Goal: Task Accomplishment & Management: Use online tool/utility

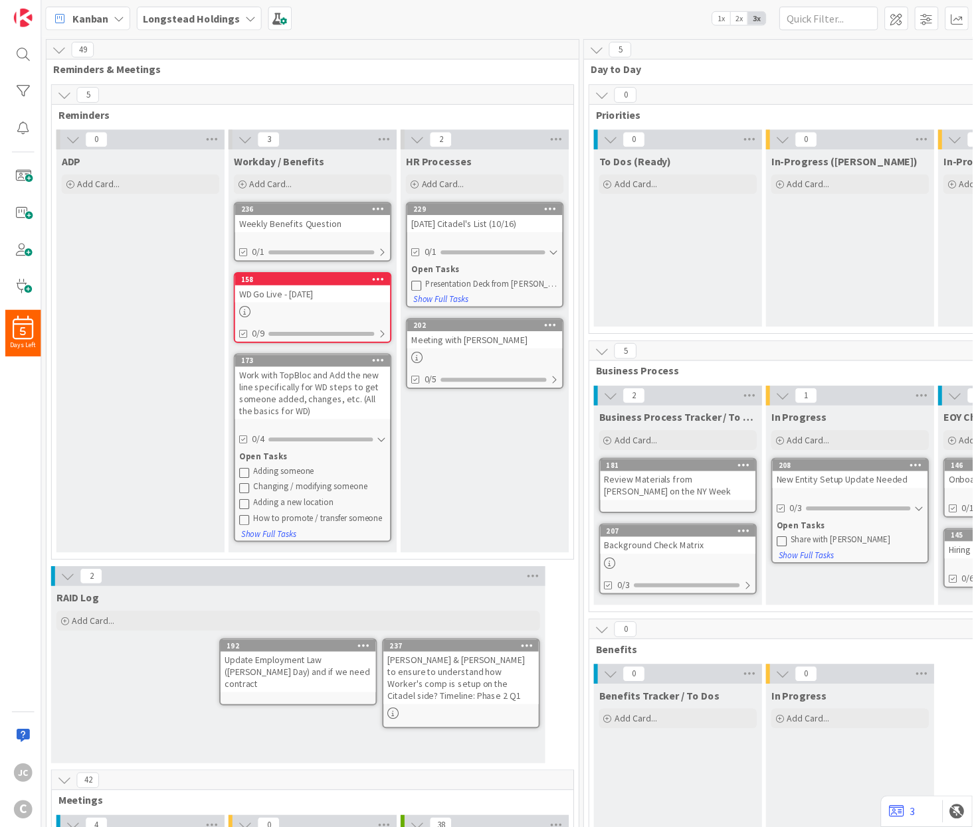
scroll to position [400, 0]
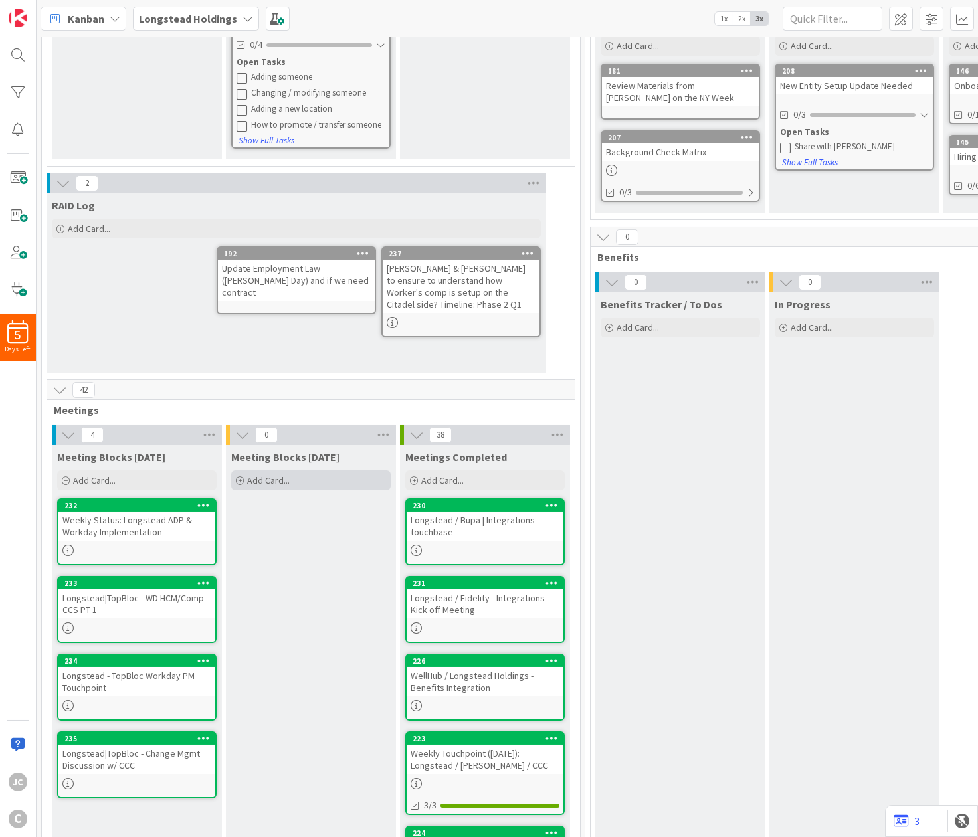
click at [275, 487] on div "Add Card..." at bounding box center [310, 480] width 159 height 20
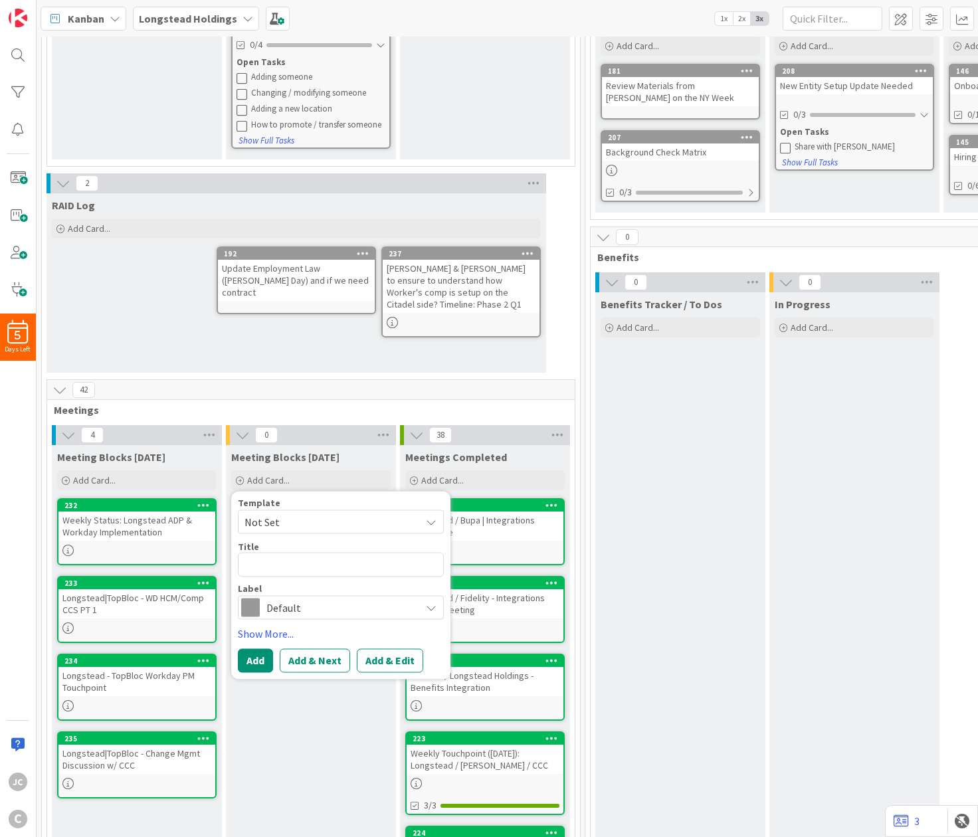
click at [282, 520] on span "Not Set" at bounding box center [327, 521] width 166 height 17
click at [294, 578] on span "Meetings" at bounding box center [351, 578] width 190 height 17
type textarea "x"
type textarea "Meetings"
click at [349, 555] on textarea "Meetings" at bounding box center [341, 565] width 206 height 25
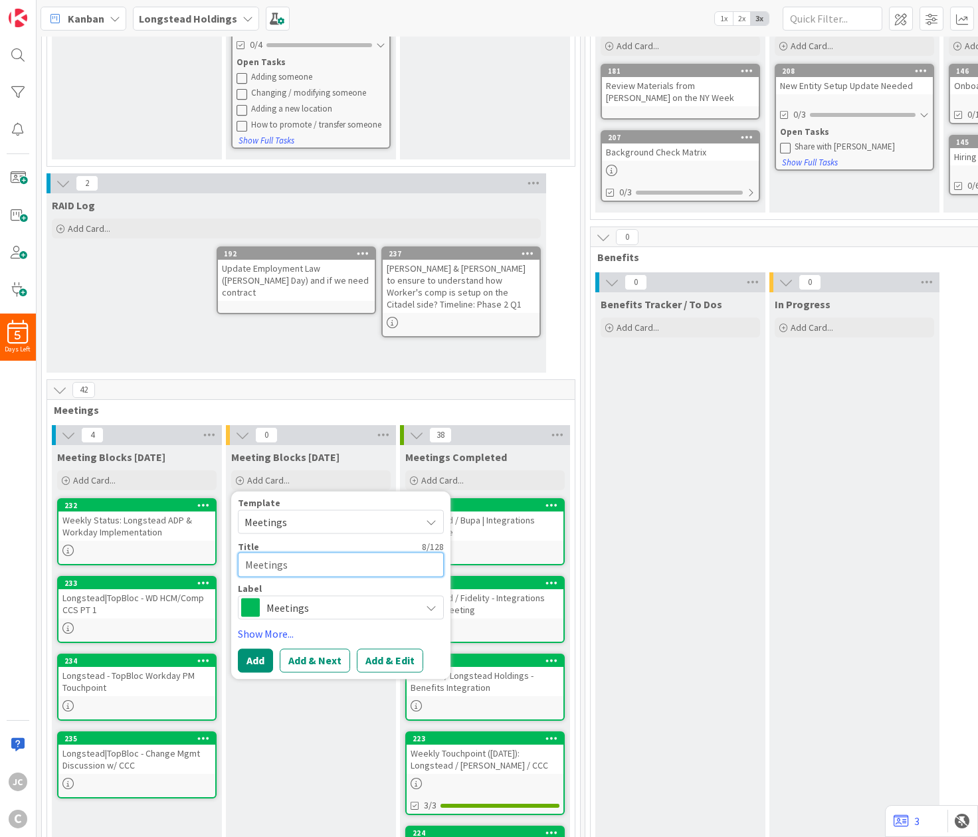
click at [349, 555] on textarea "Meetings" at bounding box center [341, 565] width 206 height 25
paste textarea "Weekly Touchpoint ([DATE]): Longstead / [PERSON_NAME] / CCC"
type textarea "x"
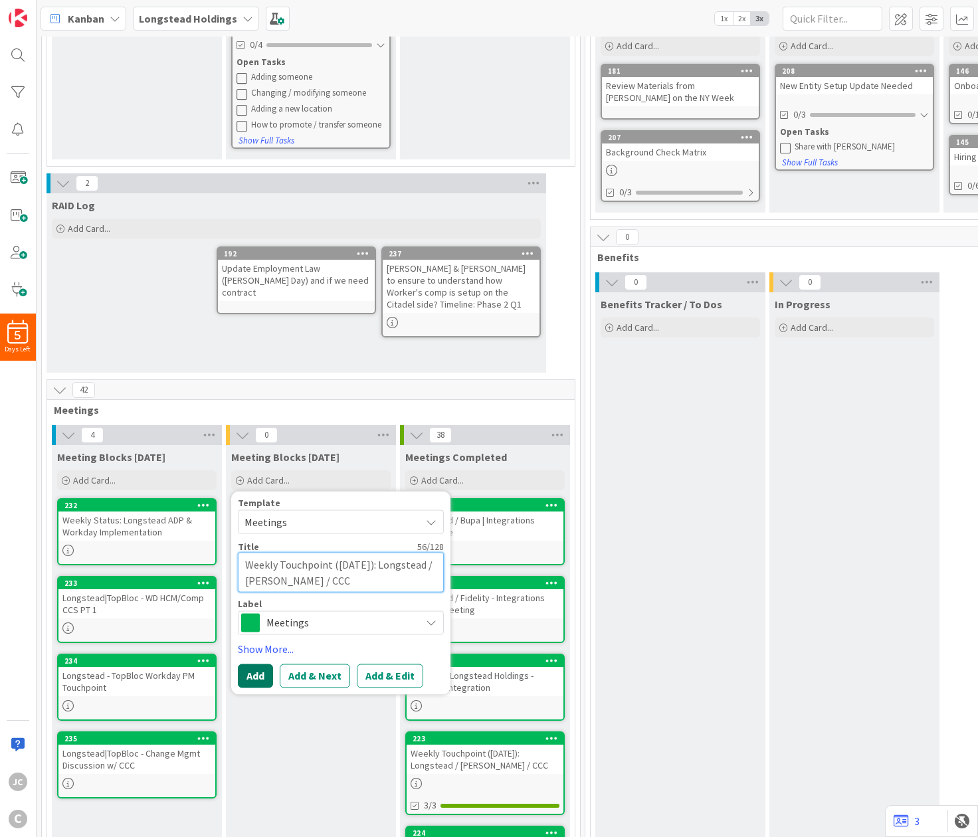
type textarea "Weekly Touchpoint ([DATE]): Longstead / [PERSON_NAME] / CCC"
click at [261, 673] on button "Add" at bounding box center [255, 675] width 35 height 24
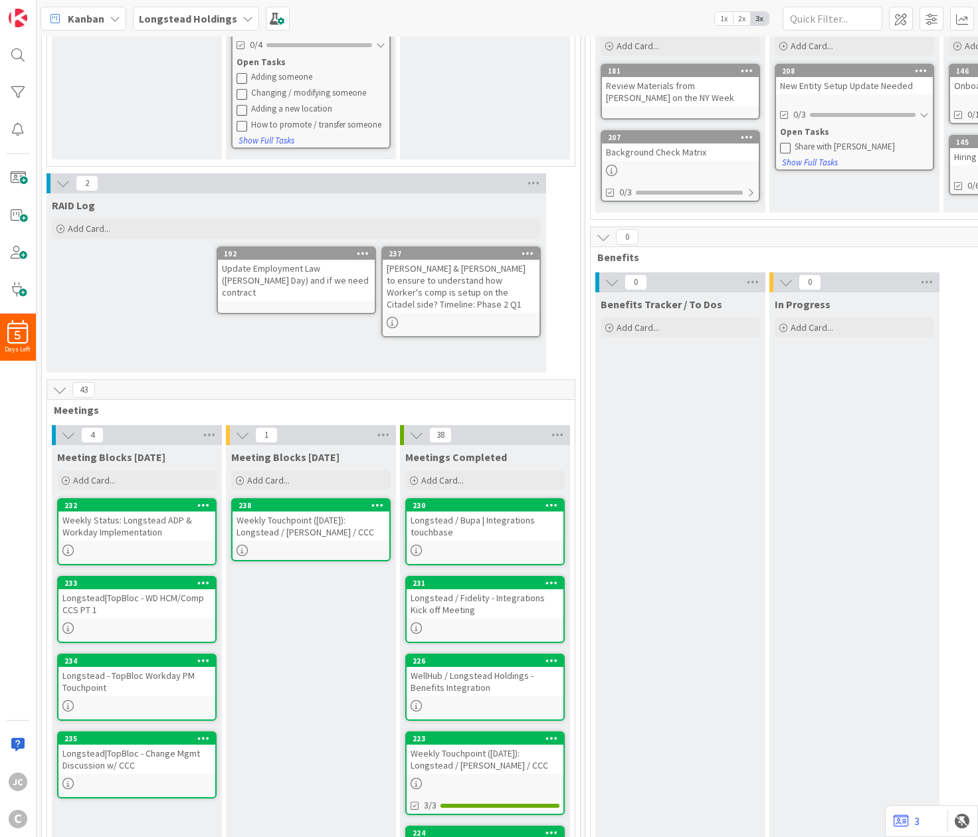
click at [307, 521] on div "Weekly Touchpoint ([DATE]): Longstead / [PERSON_NAME] / CCC" at bounding box center [310, 525] width 157 height 29
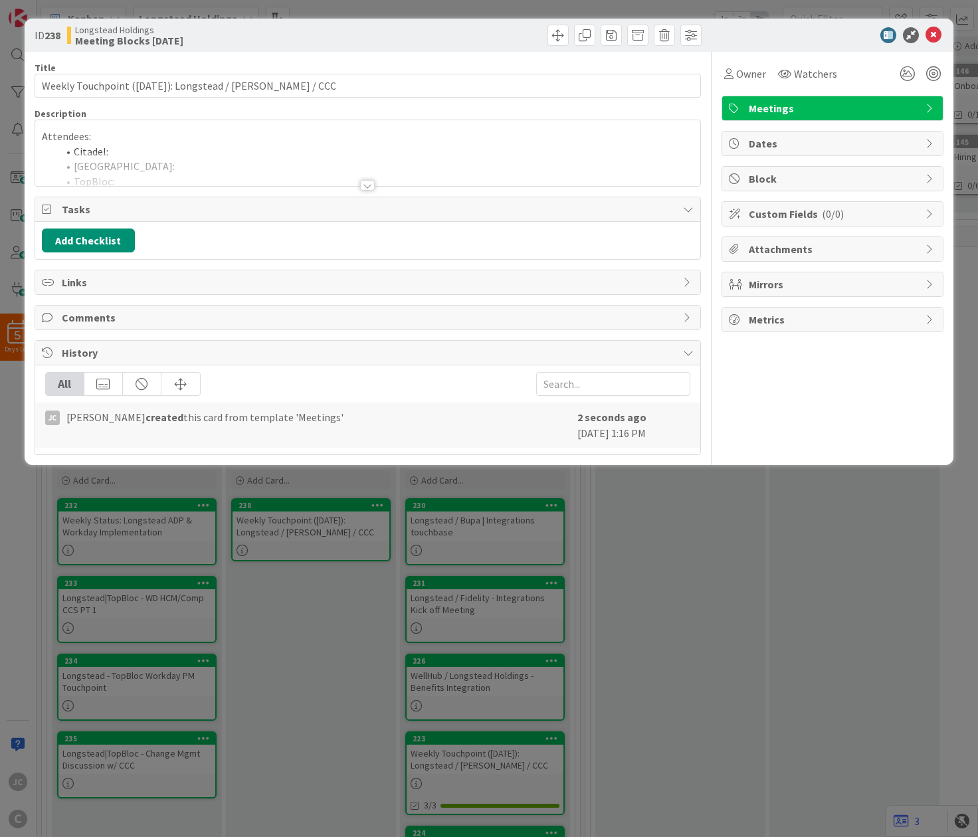
click at [226, 160] on div at bounding box center [367, 169] width 665 height 34
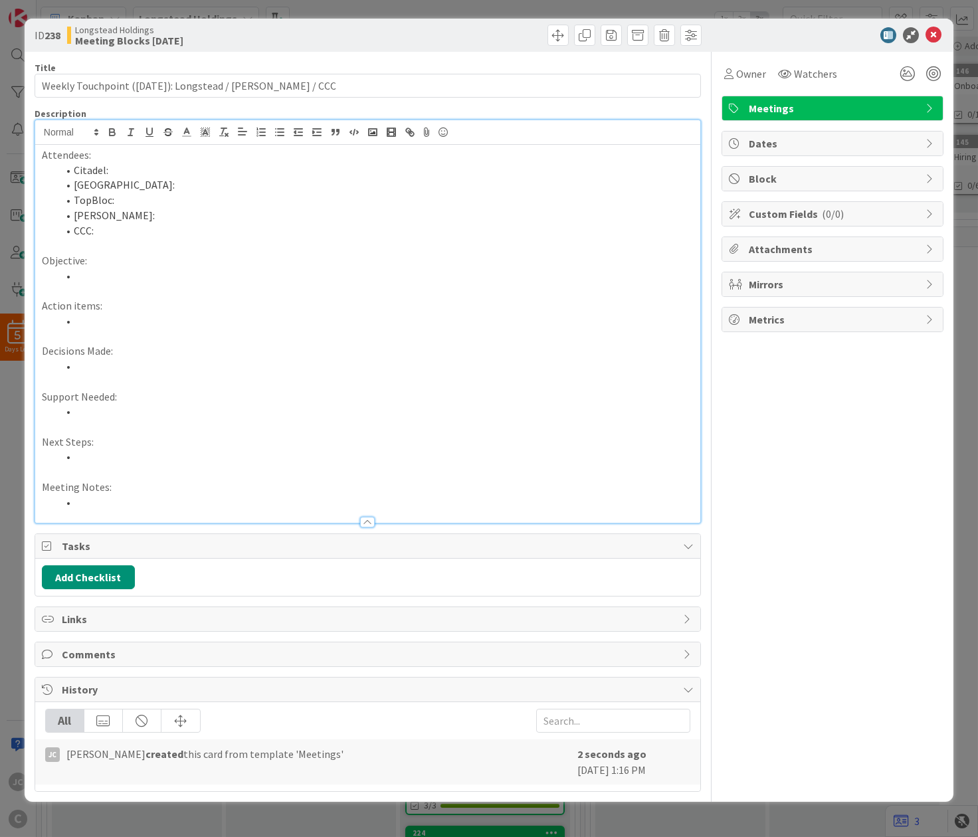
click at [222, 173] on li "Citadel:" at bounding box center [376, 170] width 636 height 15
click at [209, 213] on li "[PERSON_NAME]:" at bounding box center [376, 215] width 636 height 15
click at [211, 258] on p "Objective:" at bounding box center [367, 260] width 651 height 15
drag, startPoint x: 222, startPoint y: 222, endPoint x: 229, endPoint y: 217, distance: 9.0
click at [222, 222] on li "[PERSON_NAME]:" at bounding box center [376, 215] width 636 height 15
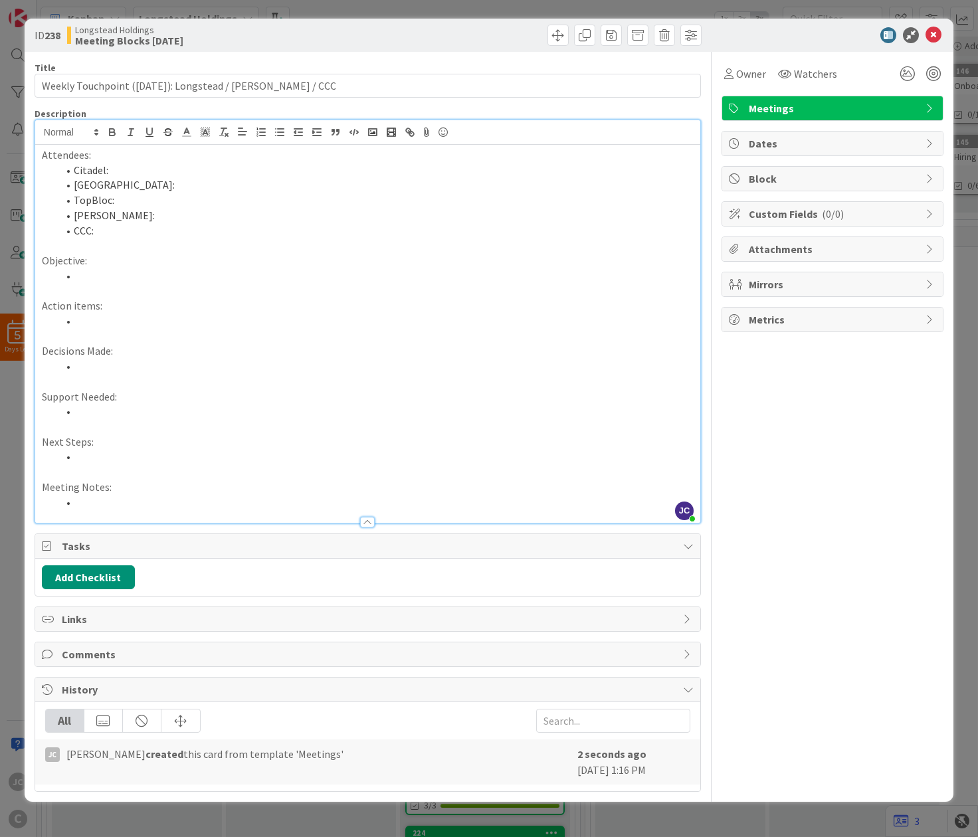
click at [264, 176] on li "Citadel:" at bounding box center [376, 170] width 636 height 15
click at [257, 318] on li at bounding box center [376, 320] width 636 height 15
click at [356, 421] on p at bounding box center [367, 426] width 651 height 15
click at [103, 575] on button "Add Checklist" at bounding box center [88, 577] width 93 height 24
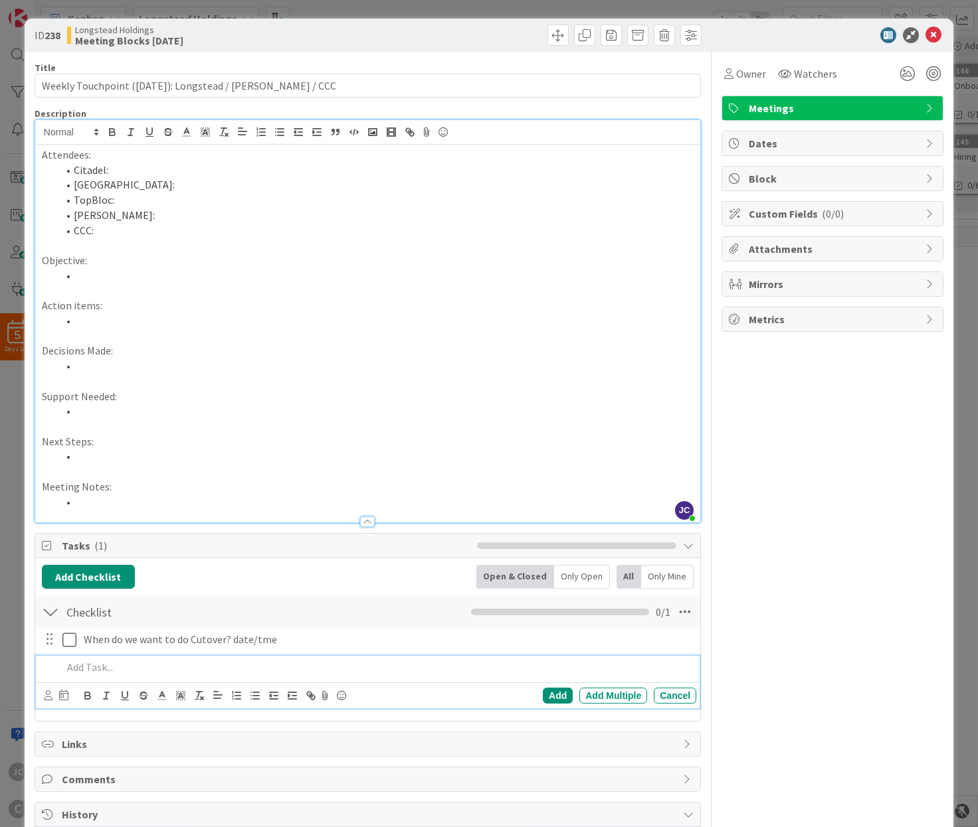
click at [303, 666] on p at bounding box center [376, 667] width 628 height 15
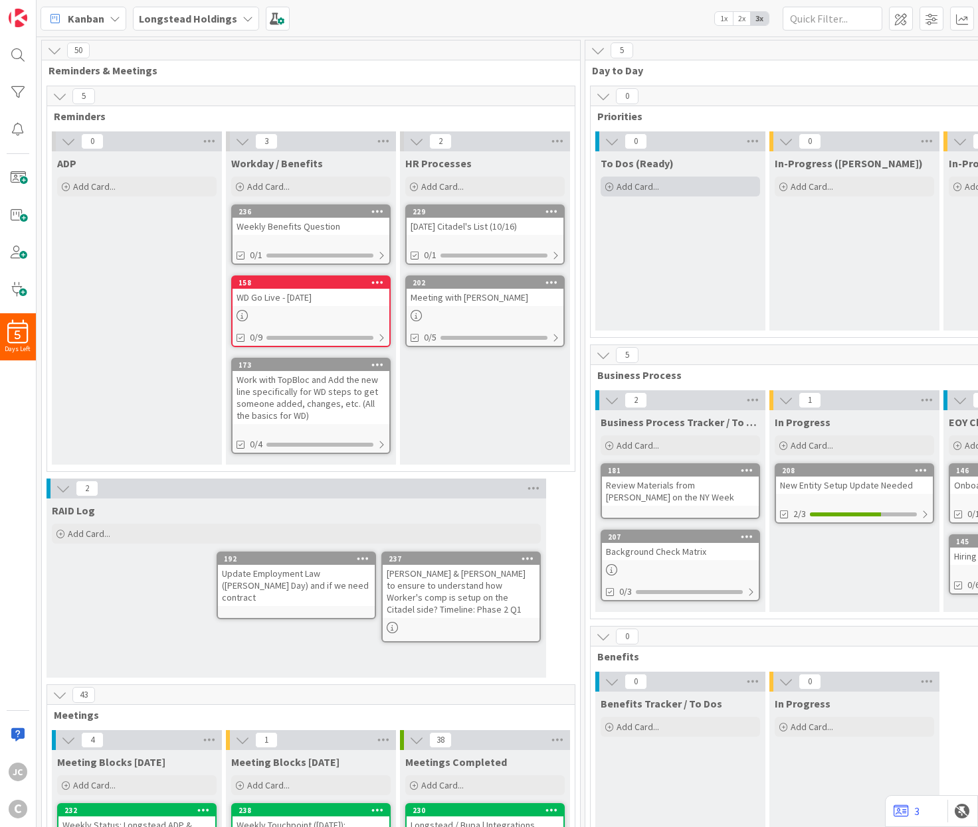
click at [643, 186] on span "Add Card..." at bounding box center [637, 187] width 43 height 12
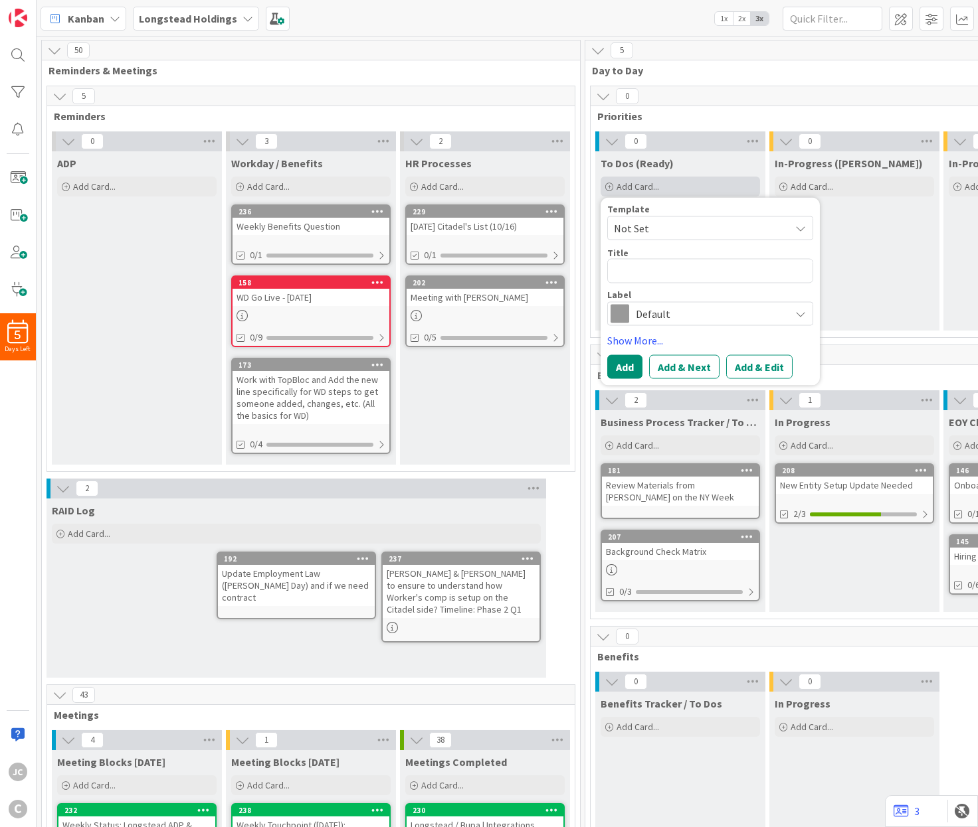
type textarea "x"
type textarea "St"
type textarea "x"
type textarea "Sta"
type textarea "x"
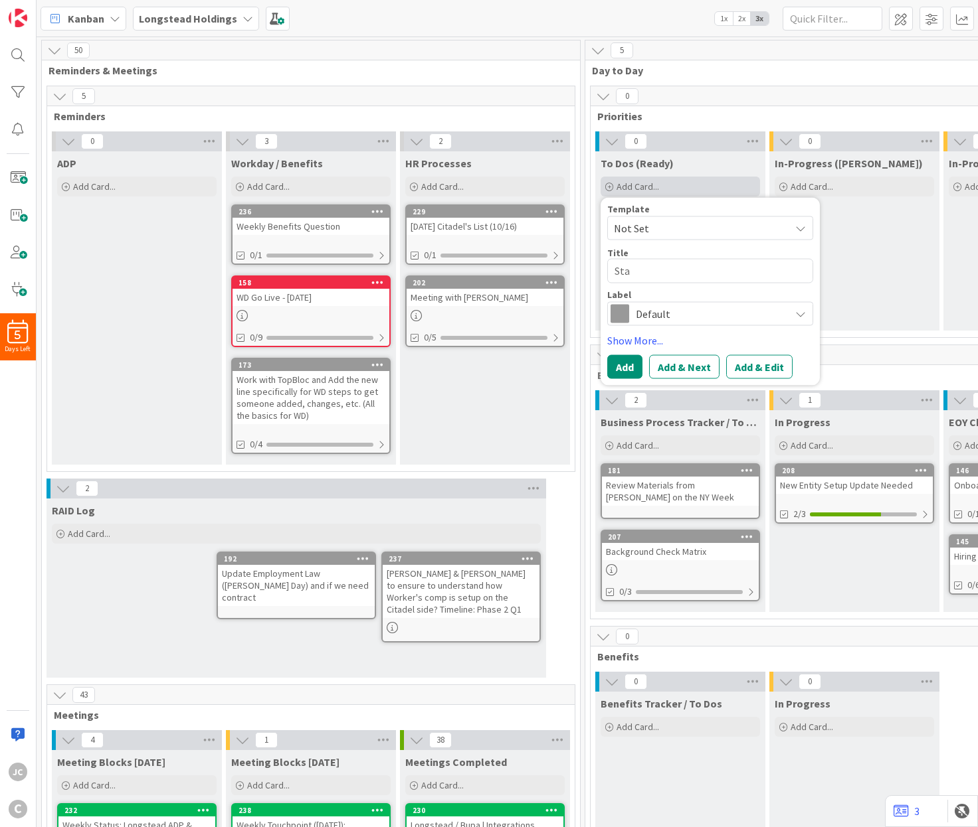
type textarea "Stat"
type textarea "x"
type textarea "Statu"
type textarea "x"
type textarea "Status"
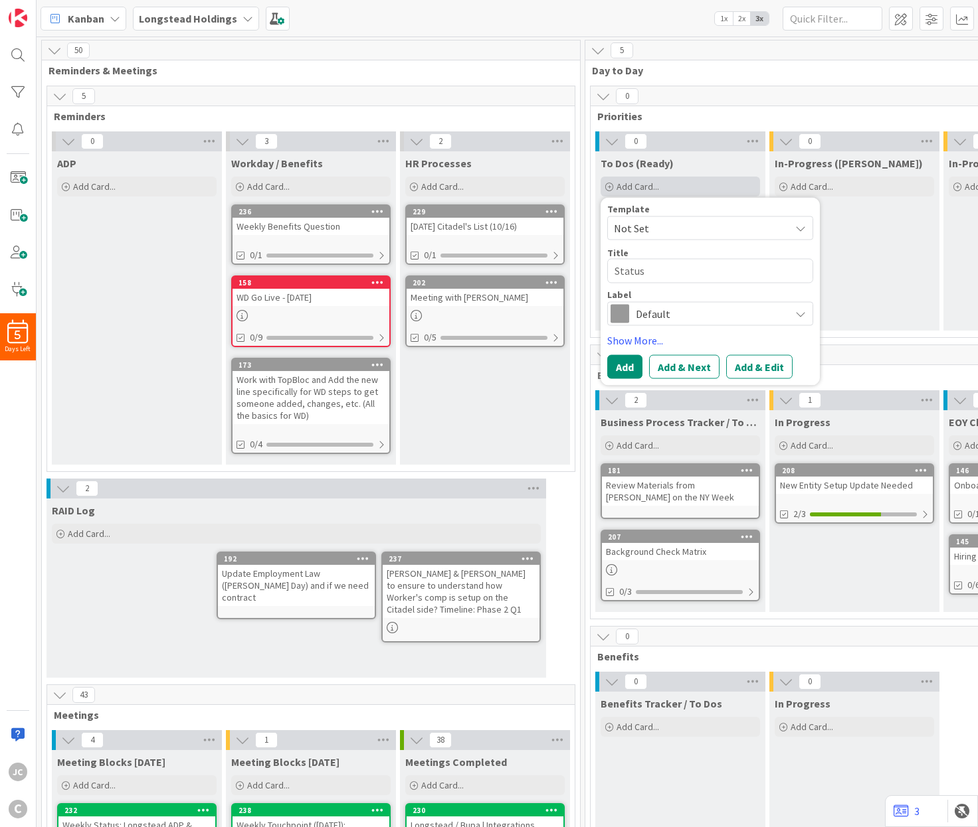
type textarea "x"
type textarea "Status R"
type textarea "x"
type textarea "Status Re"
type textarea "x"
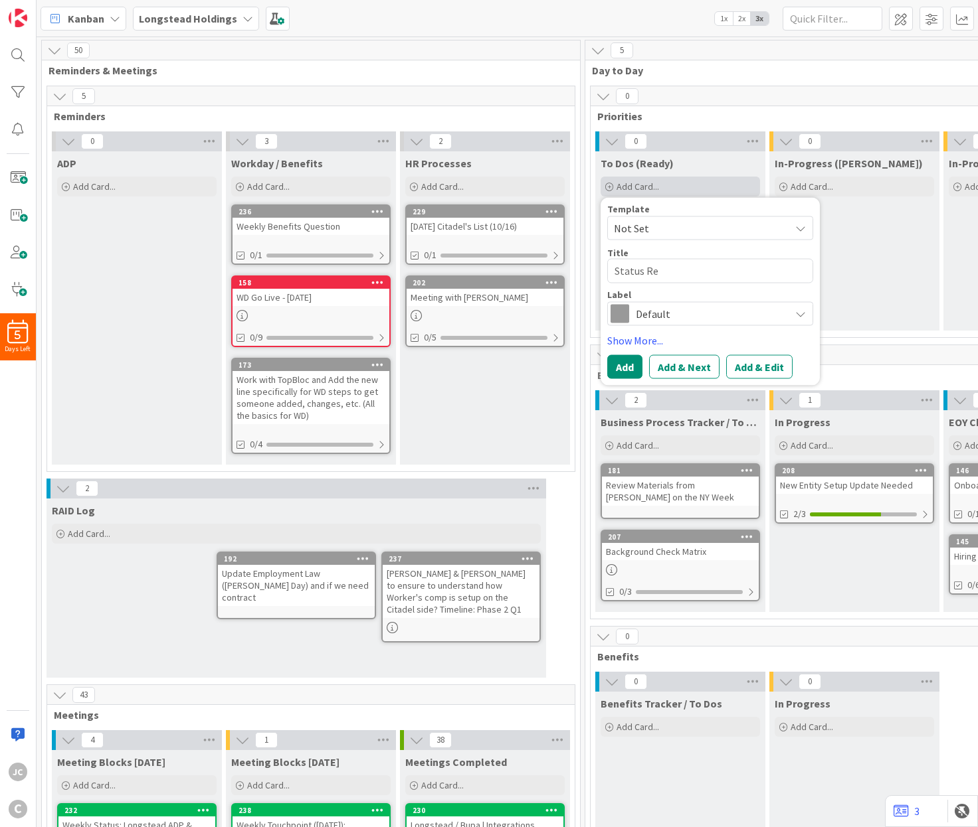
type textarea "Status Rep"
type textarea "x"
type textarea "Status Repor"
type textarea "x"
type textarea "Status Report"
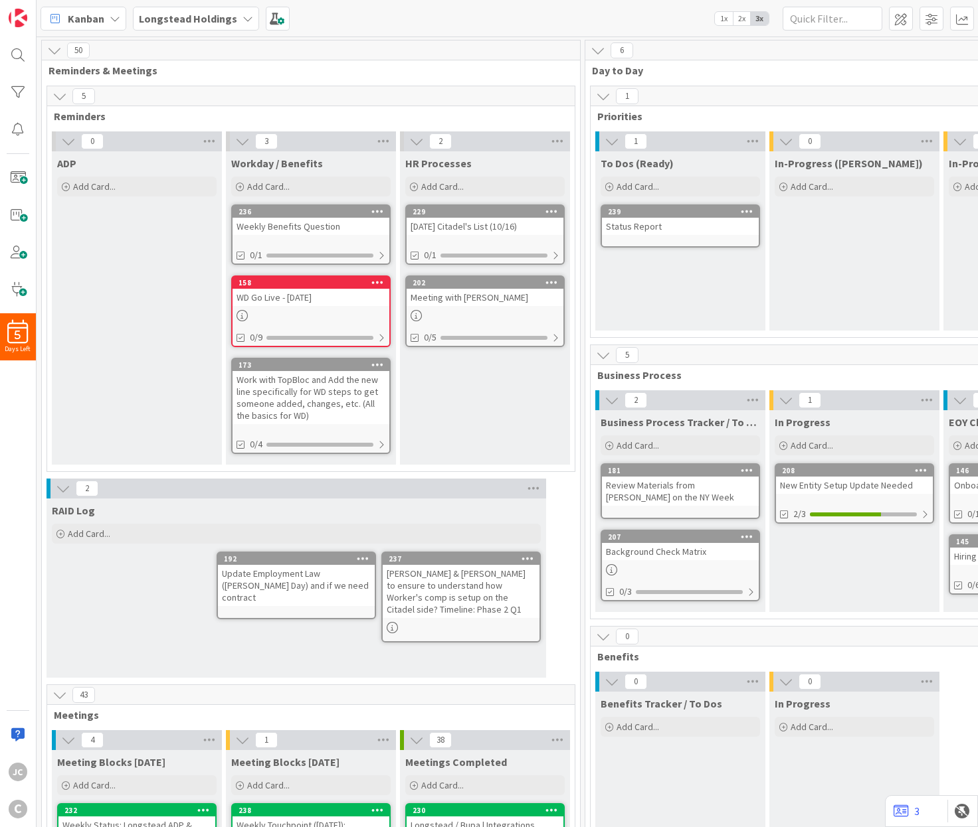
click at [650, 234] on div "Status Report" at bounding box center [680, 226] width 157 height 17
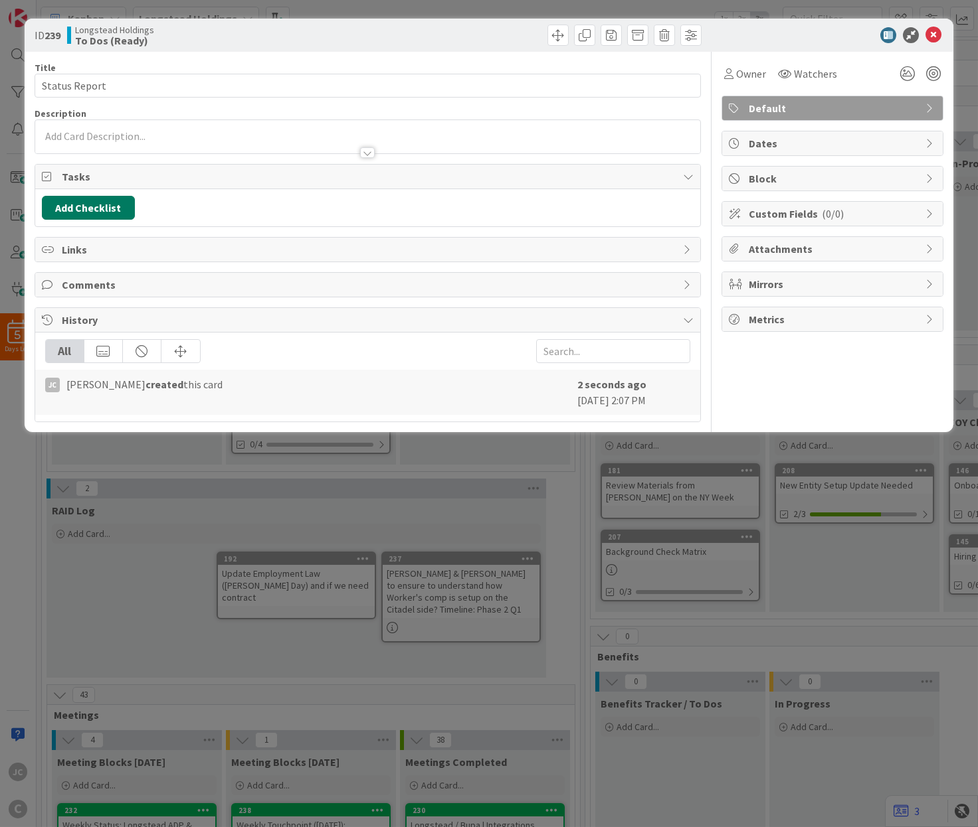
click at [122, 201] on button "Add Checklist" at bounding box center [88, 208] width 93 height 24
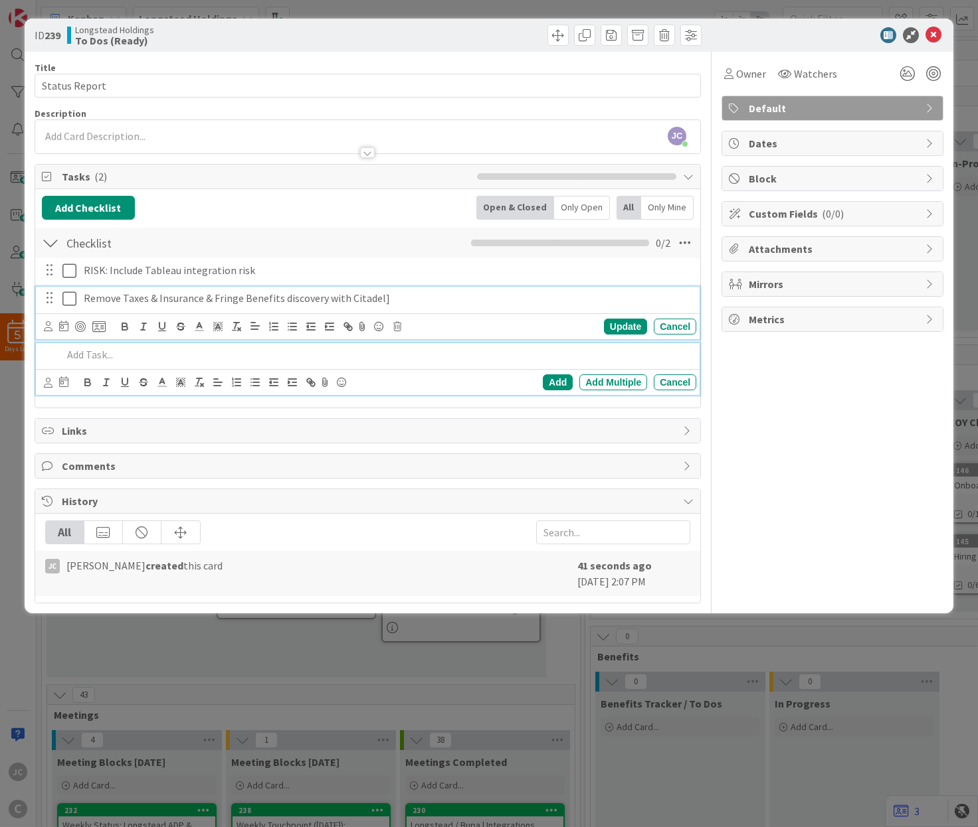
click at [407, 301] on p "Remove Taxes & Insurance & Fringe Benefits discovery with Citadel]" at bounding box center [387, 298] width 607 height 15
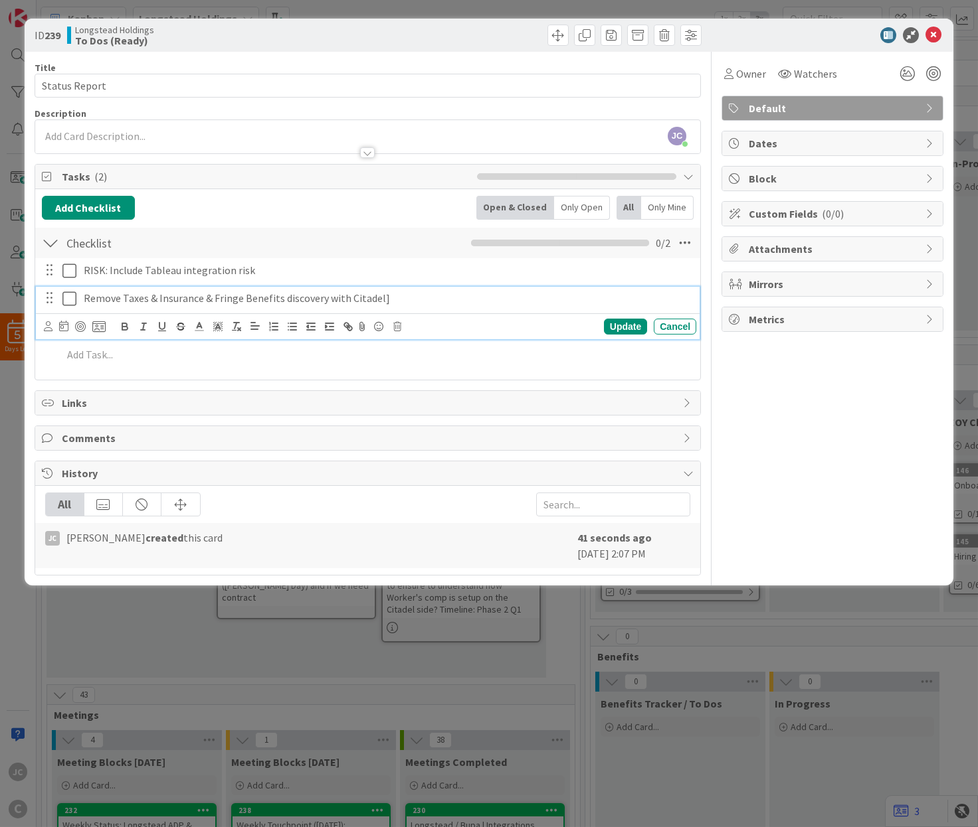
click at [407, 301] on p "Remove Taxes & Insurance & Fringe Benefits discovery with Citadel]" at bounding box center [387, 298] width 607 height 15
click at [422, 301] on p "Remove Taxes & Insurance & Fringe Benefits discovery with Citadel]" at bounding box center [387, 298] width 607 height 15
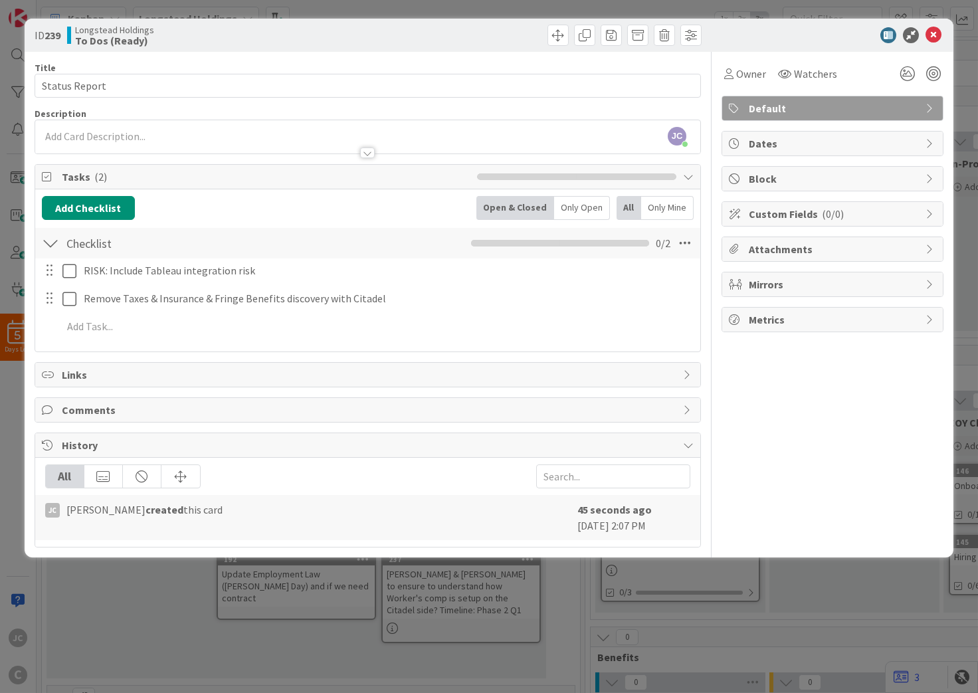
click at [498, 608] on div "ID 239 Longstead Holdings To Dos (Ready) Title 13 / 128 Status Report Descripti…" at bounding box center [489, 346] width 978 height 693
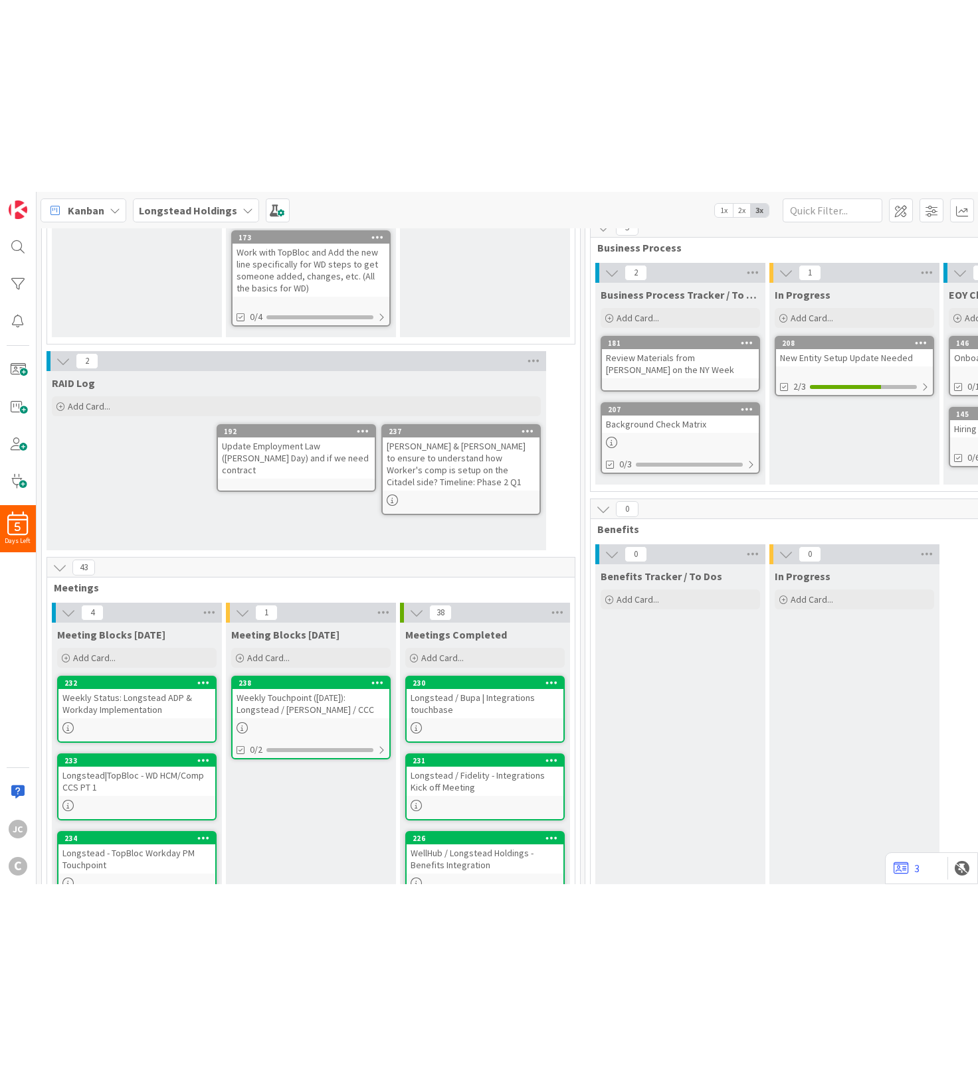
scroll to position [559, 0]
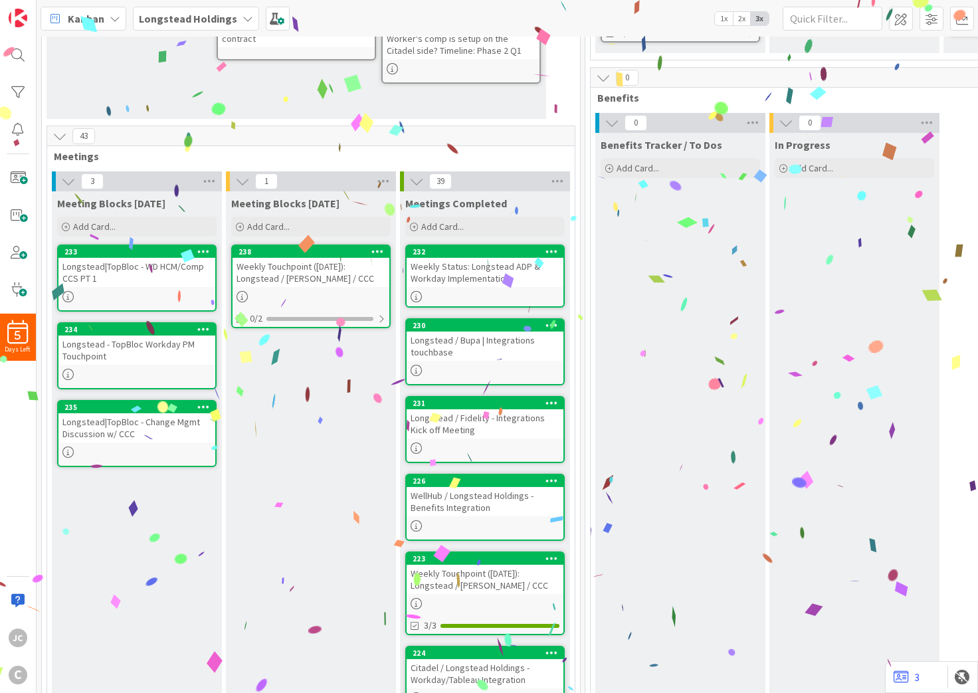
click at [129, 264] on div "Longstead|TopBloc - WD HCM/Comp CCS PT 1" at bounding box center [136, 272] width 157 height 29
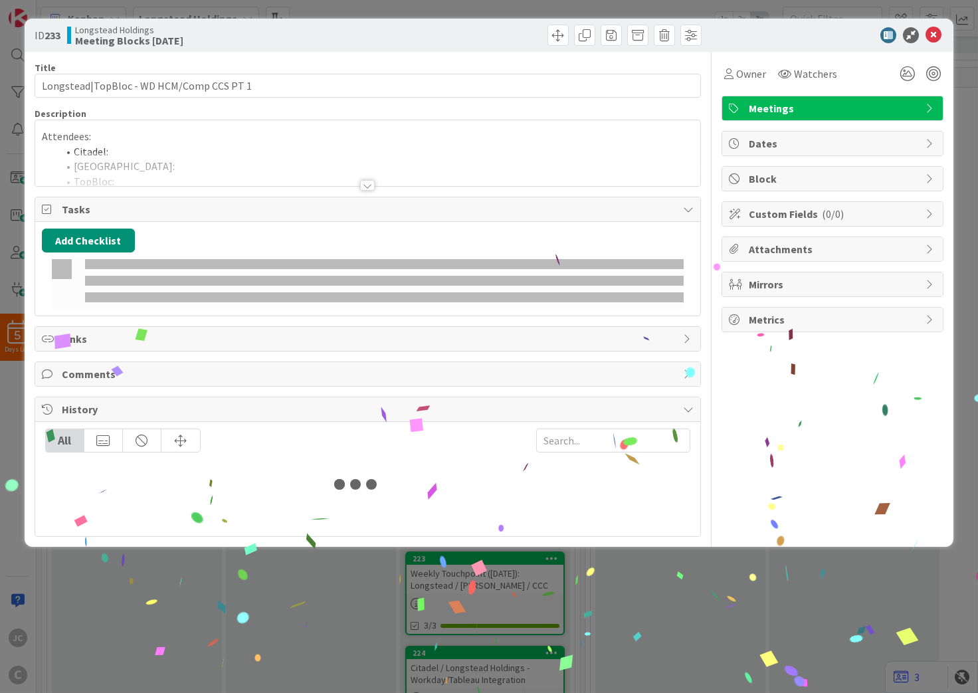
click at [180, 575] on div "ID 233 Longstead Holdings Meeting Blocks Today Title 40 / 128 Longstead|TopBloc…" at bounding box center [489, 346] width 978 height 693
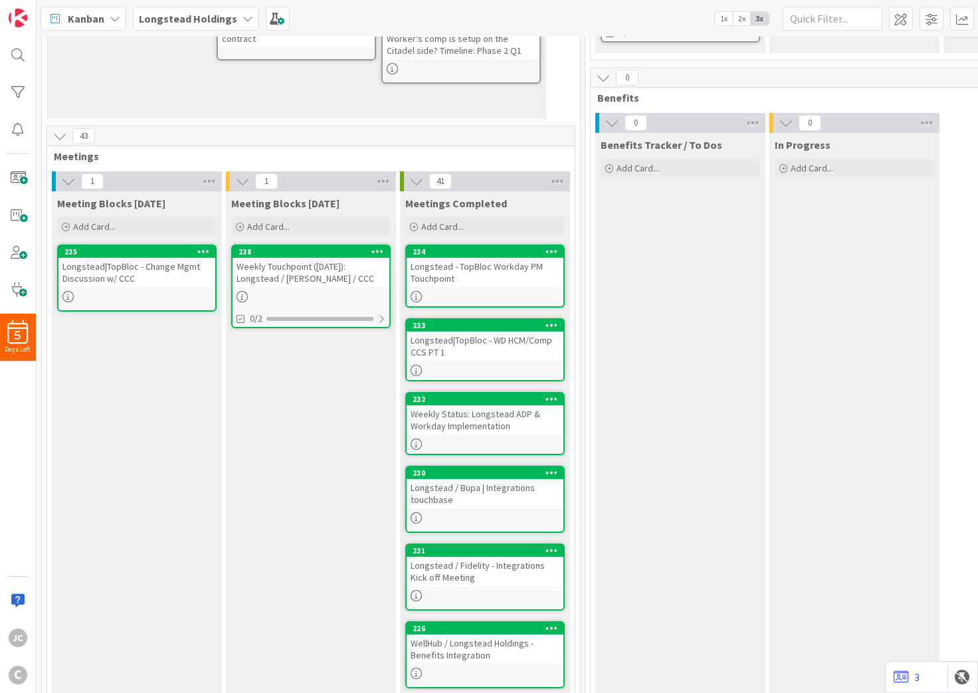
click at [143, 264] on div "Longstead|TopBloc - Change Mgmt Discussion w/ CCC" at bounding box center [136, 272] width 157 height 29
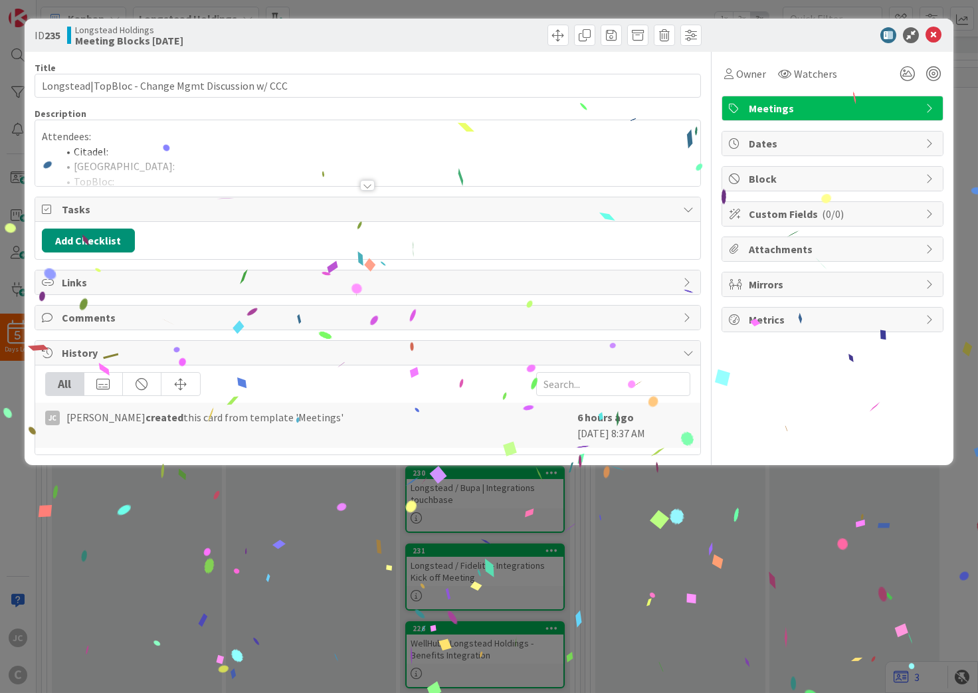
click at [226, 167] on div at bounding box center [367, 169] width 665 height 34
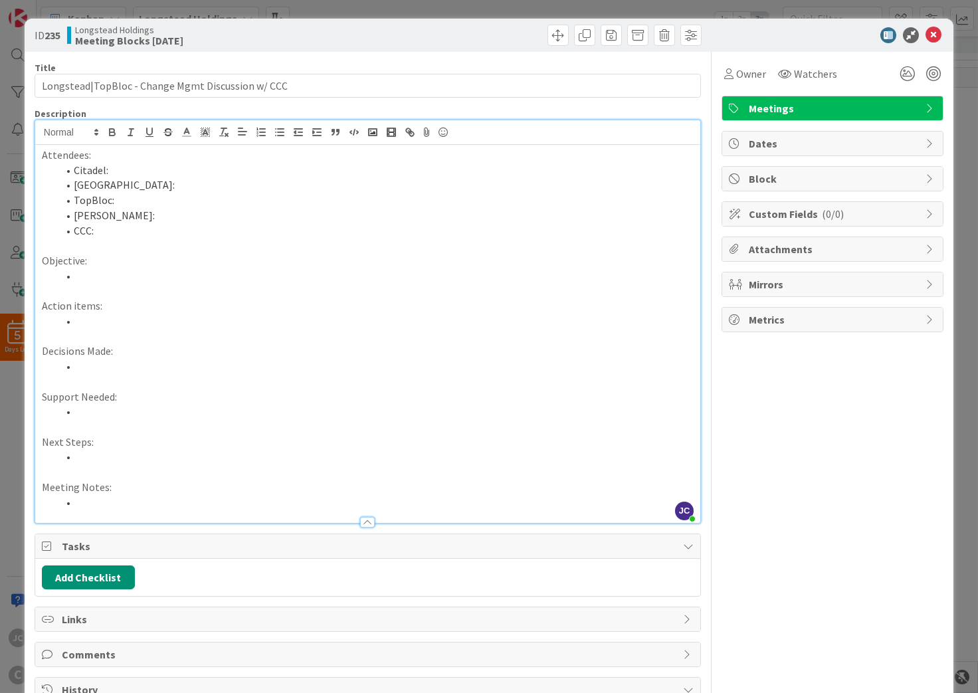
click at [191, 284] on li at bounding box center [376, 275] width 636 height 15
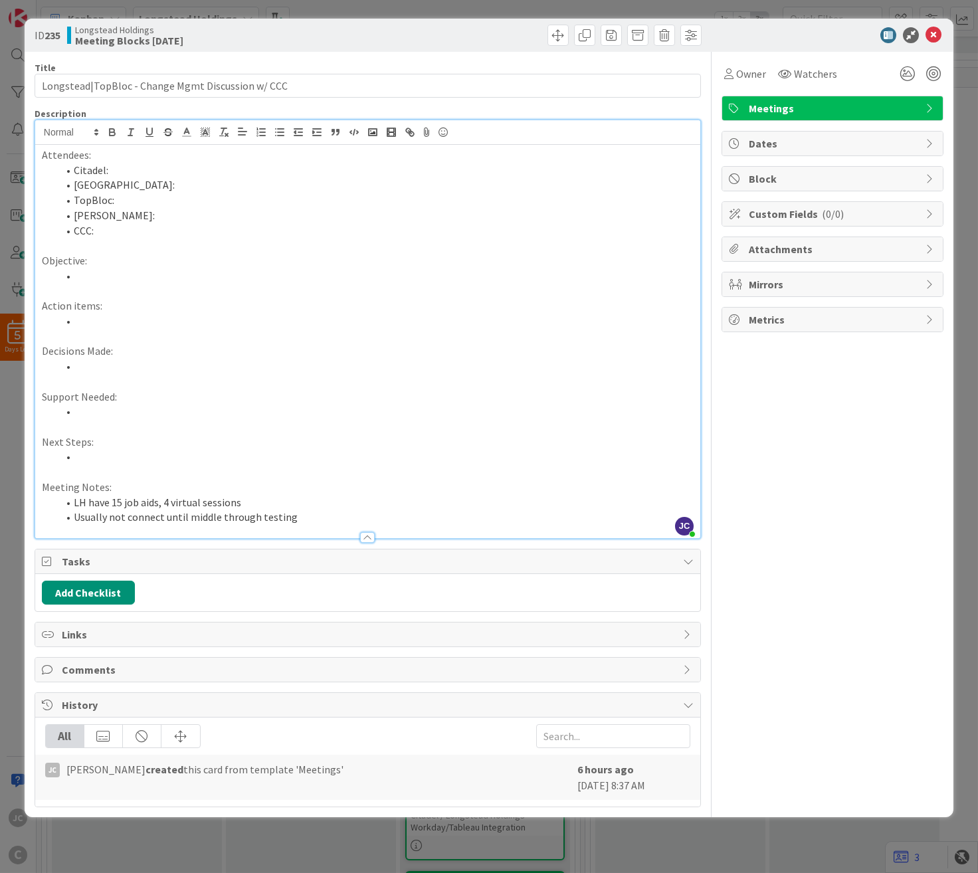
drag, startPoint x: 393, startPoint y: 872, endPoint x: 391, endPoint y: 892, distance: 20.0
click at [391, 827] on div "ID 235 Longstead Holdings Meeting Blocks Today Title 49 / 128 Longstead|TopBloc…" at bounding box center [489, 436] width 978 height 873
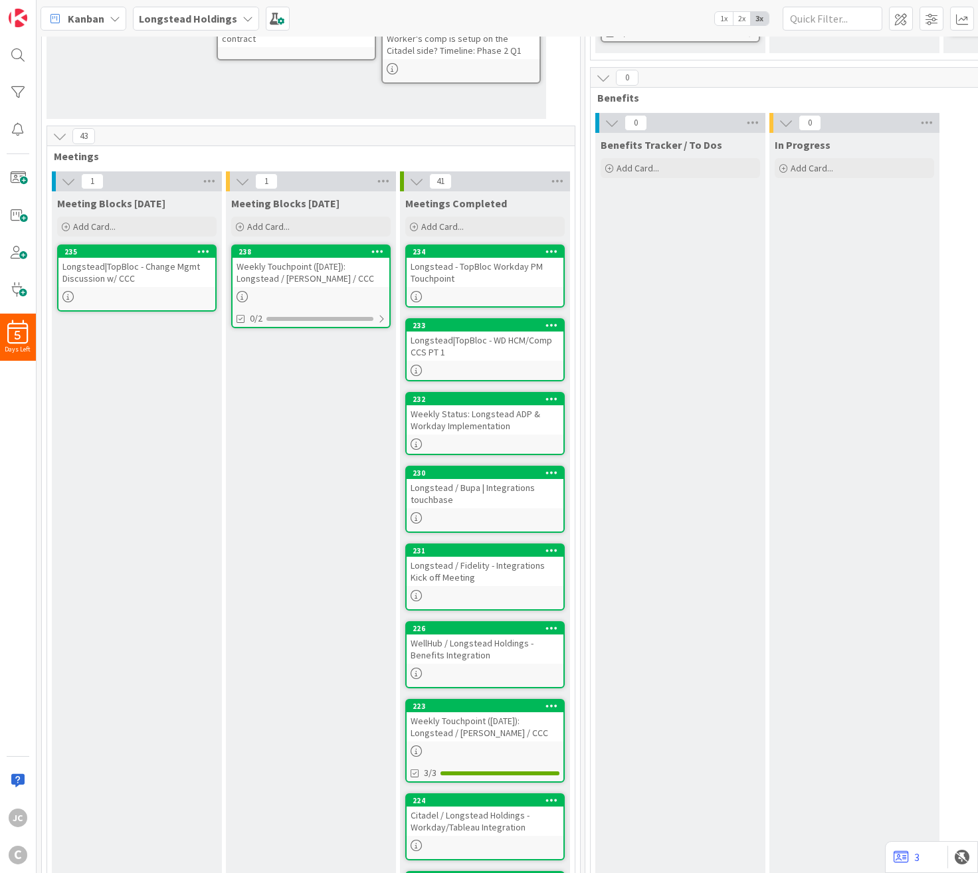
click at [325, 827] on div "Meeting Blocks Tomorrow Add Card... 238 Weekly Touchpoint (Tuesday): Longstead …" at bounding box center [311, 624] width 170 height 867
click at [135, 283] on div "Longstead|TopBloc - Change Mgmt Discussion w/ CCC" at bounding box center [136, 272] width 157 height 29
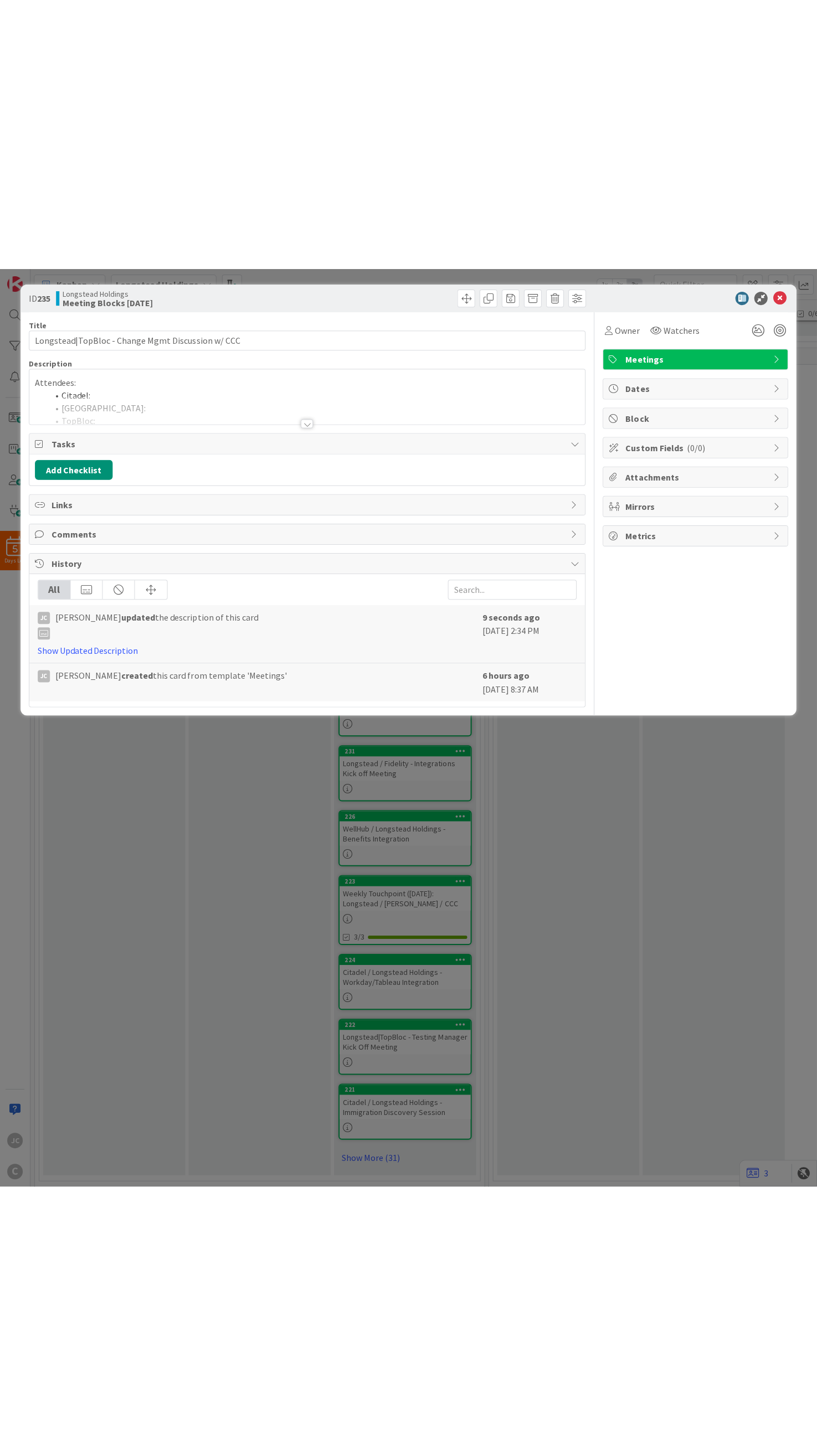
scroll to position [437, 0]
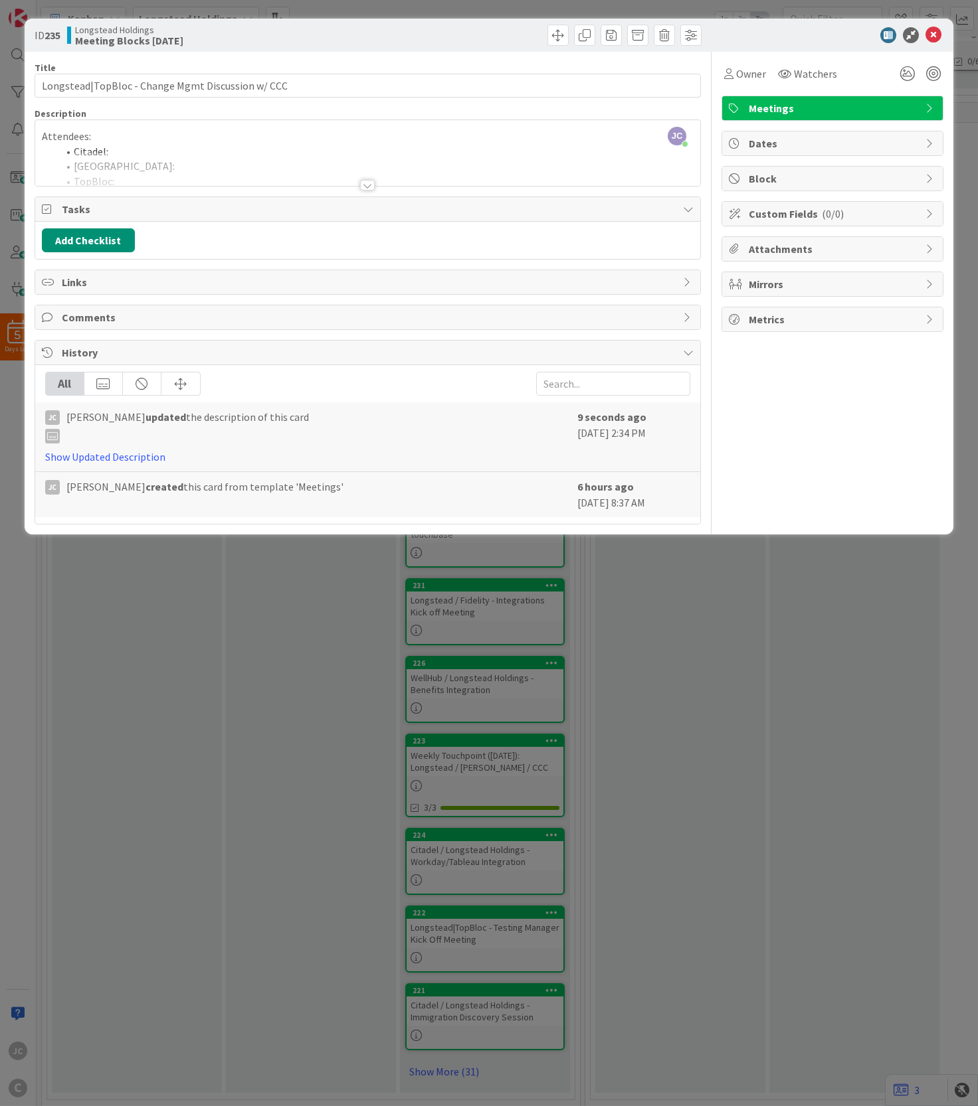
click at [354, 186] on div at bounding box center [367, 169] width 665 height 34
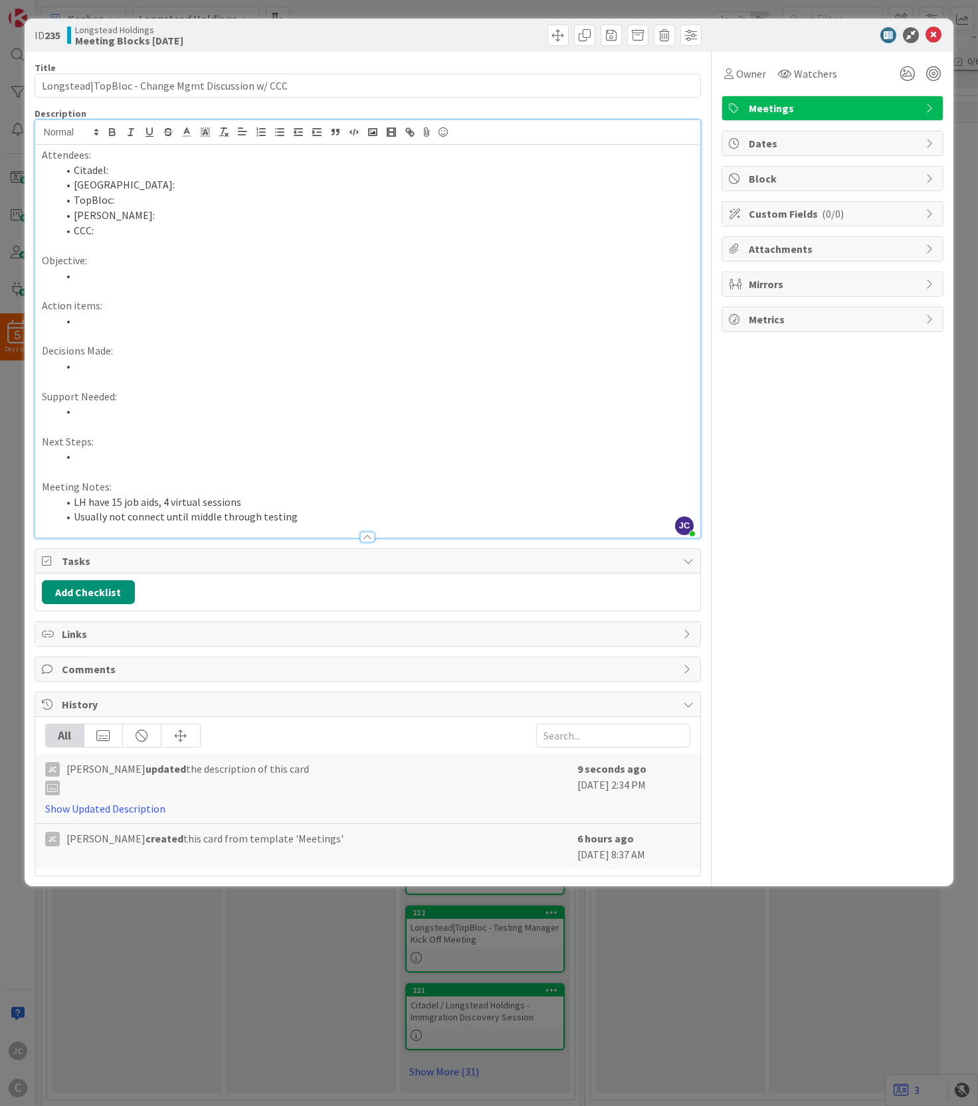
click at [335, 515] on li "Usually not connect until middle through testing" at bounding box center [376, 516] width 636 height 15
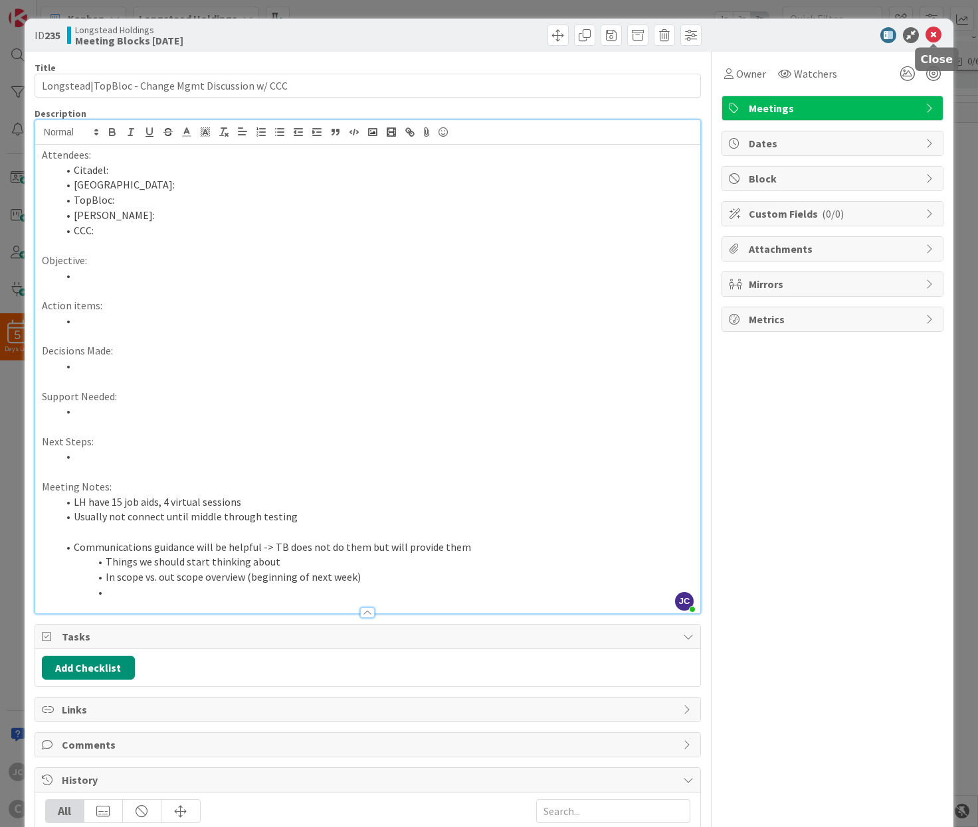
click at [927, 33] on icon at bounding box center [933, 35] width 16 height 16
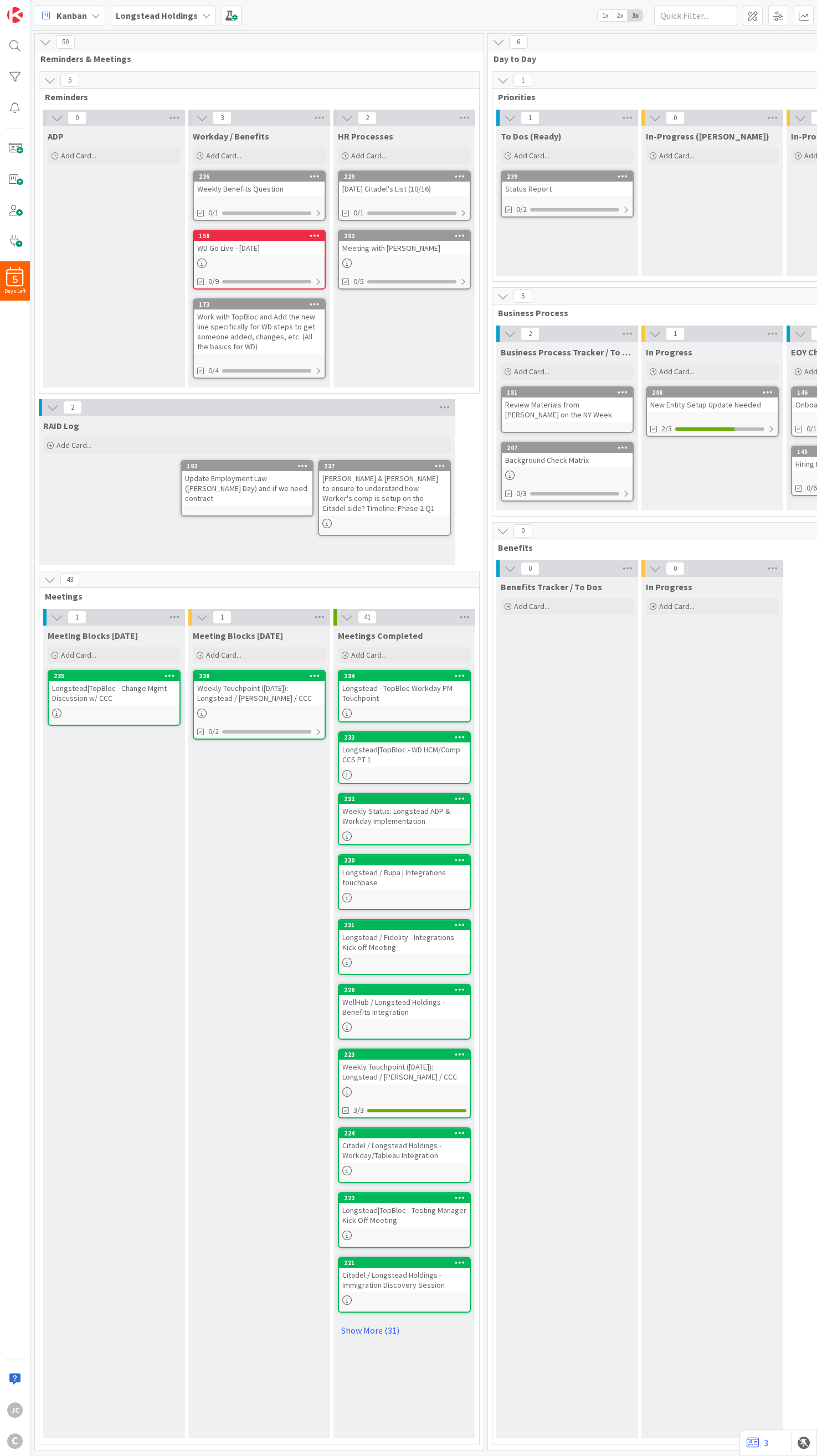
drag, startPoint x: 127, startPoint y: 668, endPoint x: 147, endPoint y: 817, distance: 150.3
click at [147, 689] on div "Meeting Blocks Today Add Card... 235 Longstead|TopBloc - Change Mgmt Discussion…" at bounding box center [114, 1031] width 142 height 813
click at [146, 689] on div "Meeting Blocks Today Add Card... 235 Longstead|TopBloc - Change Mgmt Discussion…" at bounding box center [114, 1031] width 142 height 813
